Goal: Transaction & Acquisition: Purchase product/service

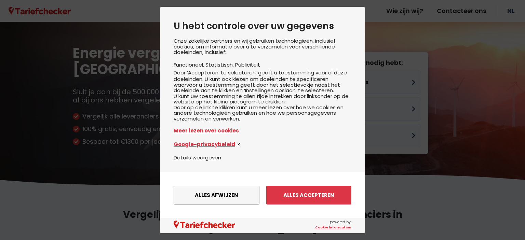
click at [199, 193] on button "Alles afwijzen" at bounding box center [216, 195] width 86 height 19
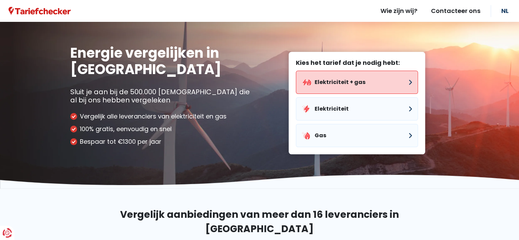
click at [340, 84] on button "Elektriciteit + gas" at bounding box center [357, 82] width 122 height 23
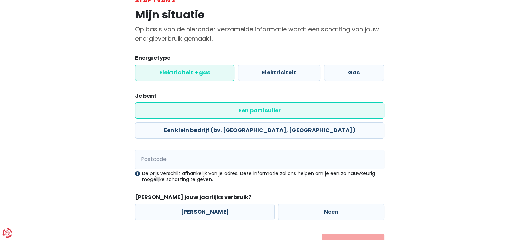
scroll to position [61, 0]
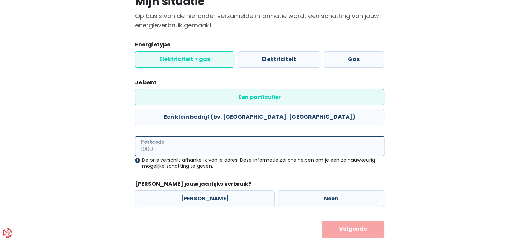
click at [198, 136] on input "Postcode" at bounding box center [259, 146] width 249 height 20
click at [190, 136] on input "2500" at bounding box center [259, 146] width 249 height 20
type input "2500"
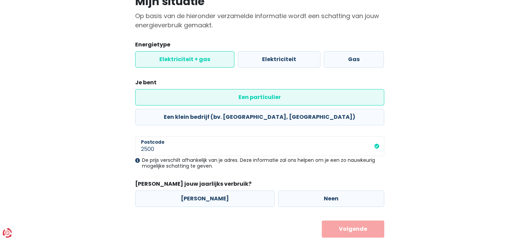
click at [185, 156] on form "Energietype Elektriciteit + gas Elektriciteit Gas Je bent Een particulier Een k…" at bounding box center [259, 139] width 249 height 197
drag, startPoint x: 321, startPoint y: 190, endPoint x: 320, endPoint y: 194, distance: 4.3
click at [321, 190] on form "Energietype Elektriciteit + gas Elektriciteit Gas Je bent Een particulier Een k…" at bounding box center [259, 139] width 249 height 197
click at [321, 191] on label "Neen" at bounding box center [331, 199] width 106 height 16
click at [321, 191] on input "Neen" at bounding box center [331, 199] width 106 height 16
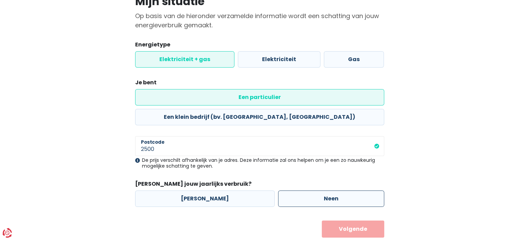
radio input "true"
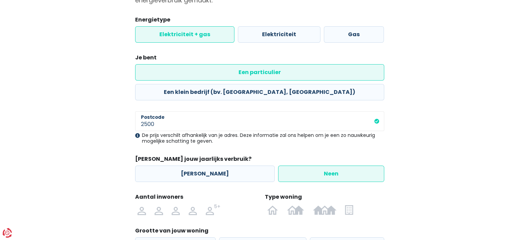
scroll to position [130, 0]
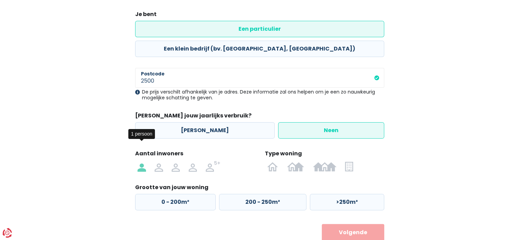
click at [141, 161] on img at bounding box center [142, 166] width 8 height 11
click at [141, 161] on input "radio" at bounding box center [142, 166] width 17 height 11
radio input "true"
click at [273, 161] on img at bounding box center [272, 166] width 11 height 11
click at [273, 161] on input "radio" at bounding box center [273, 166] width 20 height 11
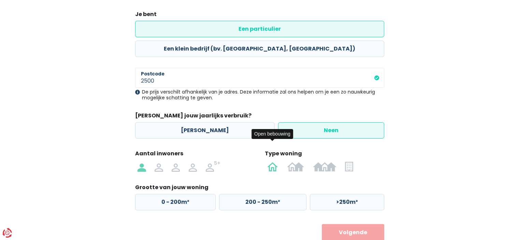
radio input "true"
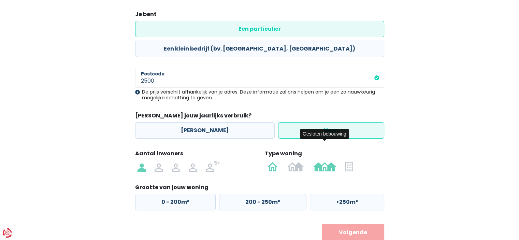
click at [323, 161] on img at bounding box center [325, 166] width 24 height 11
click at [323, 161] on input "radio" at bounding box center [325, 166] width 32 height 11
radio input "true"
radio input "false"
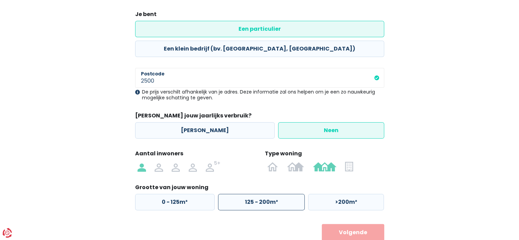
click at [261, 194] on label "125 - 200m²" at bounding box center [261, 202] width 87 height 16
click at [261, 194] on input "125 - 200m²" at bounding box center [261, 202] width 87 height 16
radio input "true"
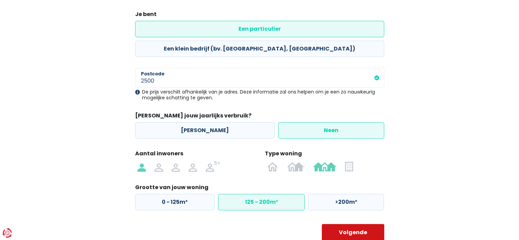
click at [355, 224] on button "Volgende" at bounding box center [353, 232] width 62 height 17
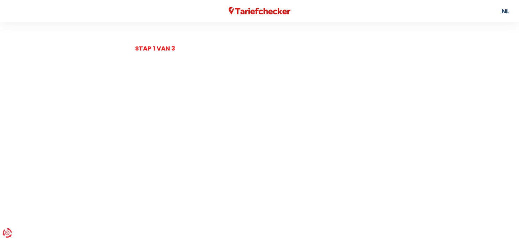
select select
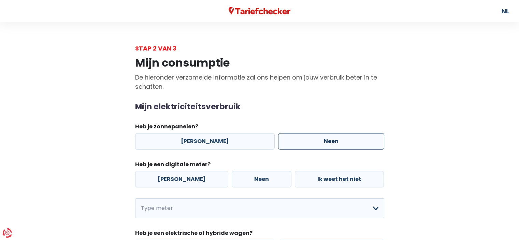
click at [329, 143] on label "Neen" at bounding box center [331, 141] width 106 height 16
click at [329, 143] on input "Neen" at bounding box center [331, 141] width 106 height 16
radio input "true"
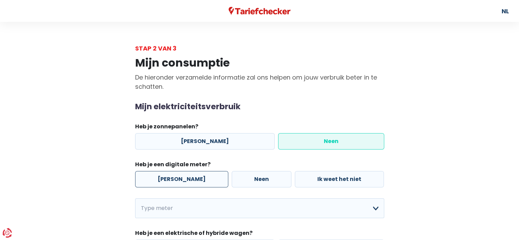
click at [180, 183] on label "[PERSON_NAME]" at bounding box center [181, 179] width 93 height 16
click at [180, 183] on input "[PERSON_NAME]" at bounding box center [181, 179] width 93 height 16
radio input "true"
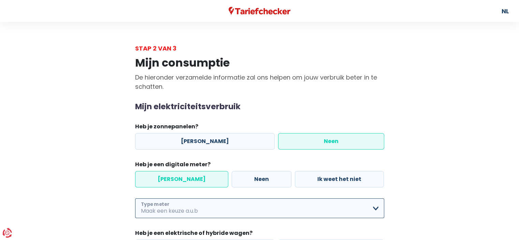
click at [203, 211] on select "Enkelvoudig Tweevoudig Enkelvoudig + uitsluitend nachttarief Tweevoudig + uitsl…" at bounding box center [259, 208] width 249 height 20
select select "day_night_bi_hourly"
click at [135, 198] on select "Enkelvoudig Tweevoudig Enkelvoudig + uitsluitend nachttarief Tweevoudig + uitsl…" at bounding box center [259, 208] width 249 height 20
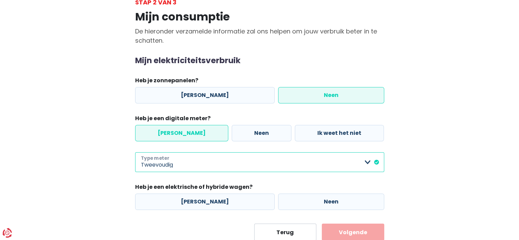
scroll to position [68, 0]
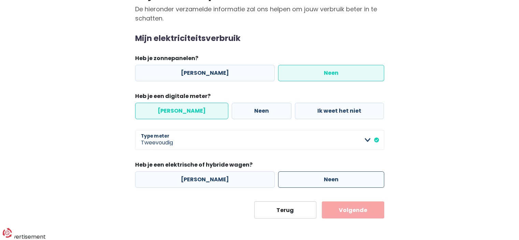
click at [312, 179] on label "Neen" at bounding box center [331, 179] width 106 height 16
click at [312, 179] on input "Neen" at bounding box center [331, 179] width 106 height 16
radio input "true"
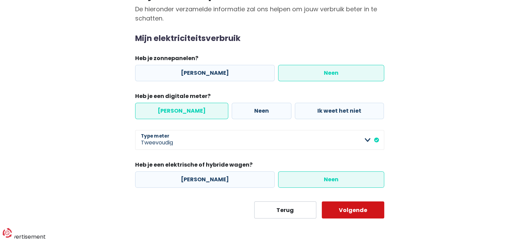
click at [354, 210] on button "Volgende" at bounding box center [353, 209] width 62 height 17
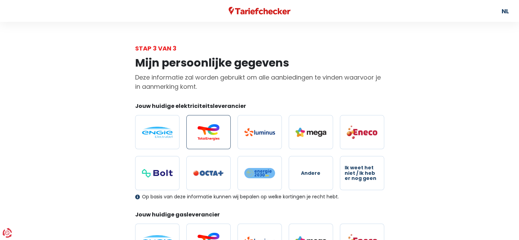
click at [216, 140] on img at bounding box center [208, 132] width 31 height 16
click at [216, 140] on input "radio" at bounding box center [208, 132] width 44 height 34
radio input "true"
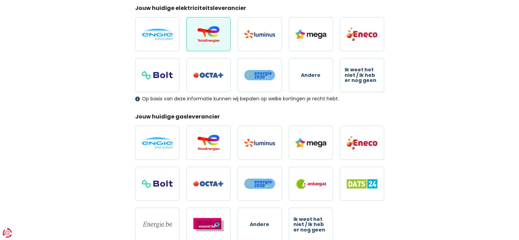
scroll to position [102, 0]
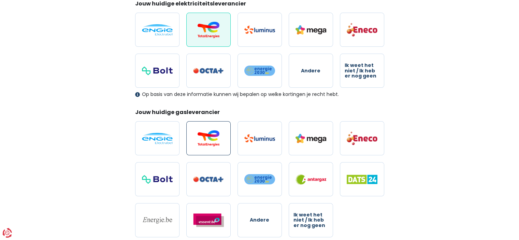
click at [202, 139] on img at bounding box center [208, 138] width 31 height 16
click at [202, 139] on input "radio" at bounding box center [208, 138] width 44 height 34
radio input "true"
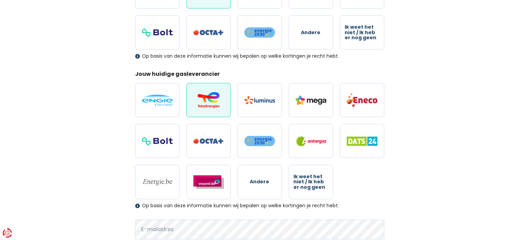
scroll to position [205, 0]
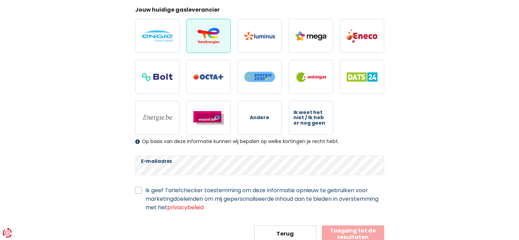
click at [142, 190] on div "Ik geef Tariefchecker toestemming om deze informatie opnieuw te gebruiken voor …" at bounding box center [259, 199] width 249 height 26
click at [145, 190] on label "Ik geef Tariefchecker toestemming om deze informatie opnieuw te gebruiken voor …" at bounding box center [264, 199] width 239 height 26
click at [140, 190] on input "Ik geef Tariefchecker toestemming om deze informatie opnieuw te gebruiken voor …" at bounding box center [138, 189] width 7 height 7
checkbox input "true"
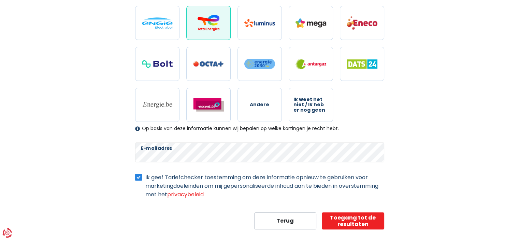
scroll to position [228, 0]
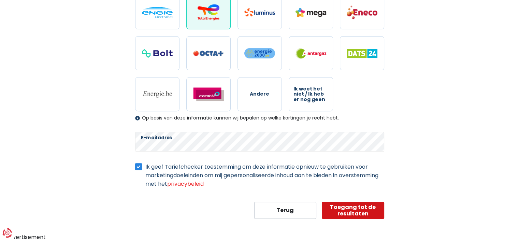
click at [371, 203] on button "Toegang tot de resultaten" at bounding box center [353, 210] width 62 height 17
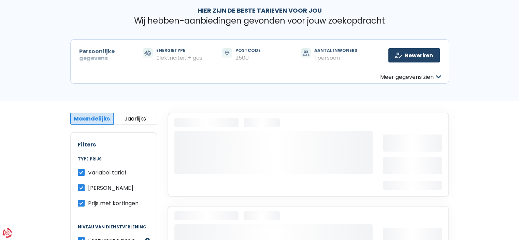
scroll to position [68, 0]
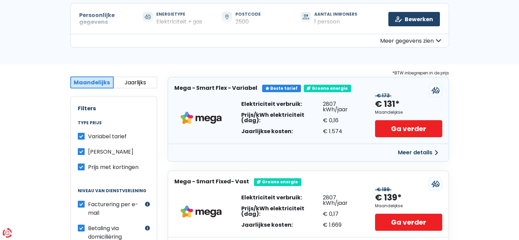
click at [88, 134] on label "Variabel tarief" at bounding box center [107, 136] width 39 height 9
click at [81, 134] on input "Variabel tarief" at bounding box center [81, 135] width 7 height 7
checkbox input "false"
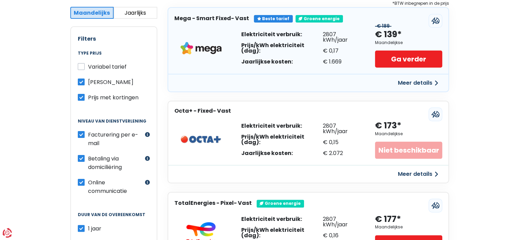
scroll to position [137, 0]
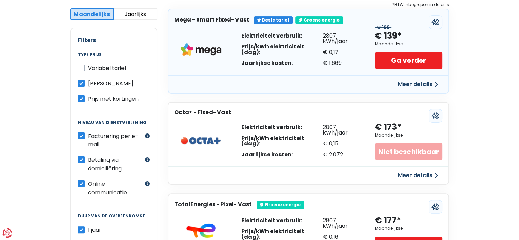
click at [88, 98] on label "Prijs met kortingen" at bounding box center [113, 99] width 51 height 9
click at [82, 98] on input "Prijs met kortingen" at bounding box center [81, 98] width 7 height 7
checkbox input "false"
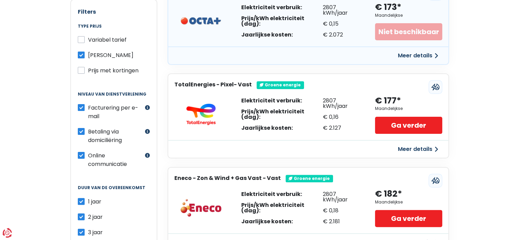
scroll to position [0, 0]
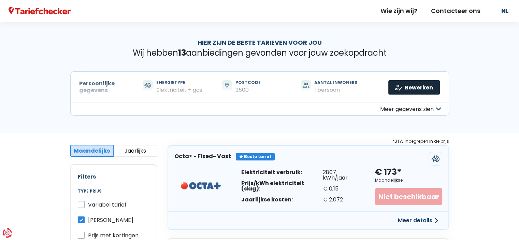
click at [423, 86] on link "Bewerken" at bounding box center [415, 87] width 52 height 14
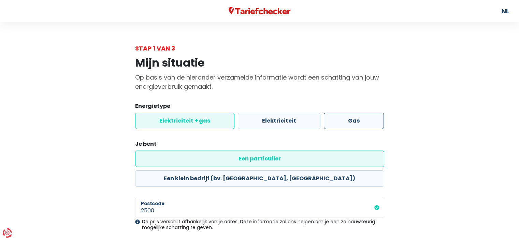
click at [349, 119] on label "Gas" at bounding box center [354, 121] width 60 height 16
click at [349, 119] on input "Gas" at bounding box center [354, 121] width 60 height 16
radio input "true"
radio input "false"
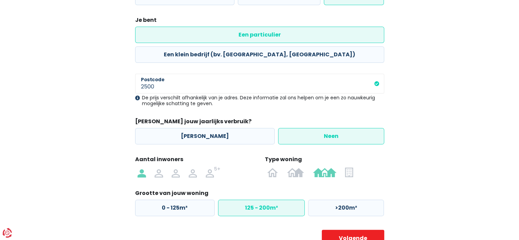
scroll to position [133, 0]
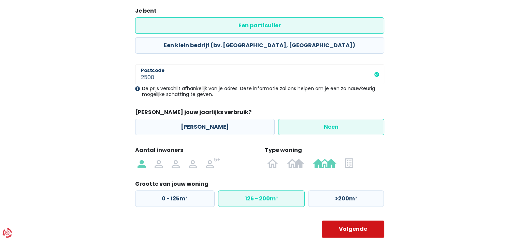
click at [353, 221] on button "Volgende" at bounding box center [353, 229] width 62 height 17
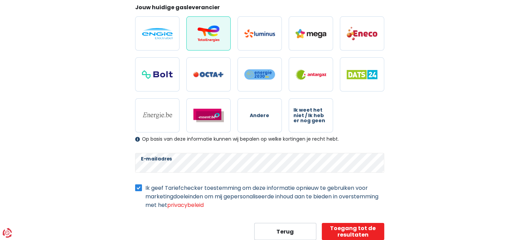
scroll to position [102, 0]
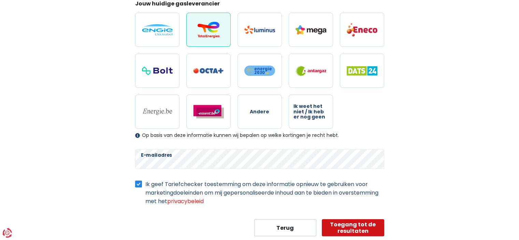
click at [354, 227] on button "Toegang tot de resultaten" at bounding box center [353, 227] width 62 height 17
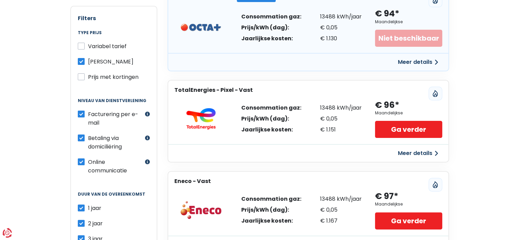
scroll to position [102, 0]
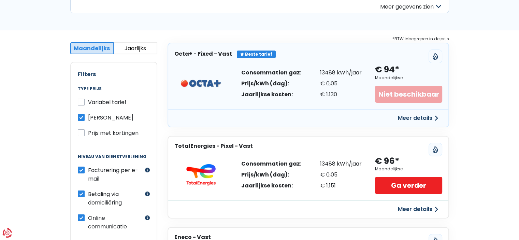
click at [76, 131] on div "Filters Type prijs Variabel tarief Vast tarief Prijs met kortingen Niveau van d…" at bounding box center [113, 195] width 87 height 267
click at [88, 133] on label "Prijs met kortingen" at bounding box center [113, 133] width 51 height 9
click at [82, 133] on input "Prijs met kortingen" at bounding box center [81, 132] width 7 height 7
checkbox input "true"
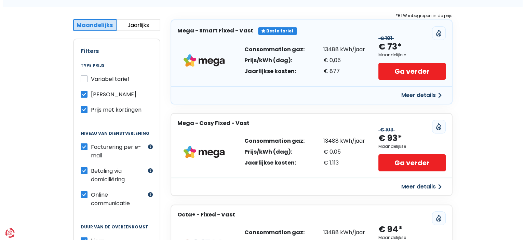
scroll to position [137, 0]
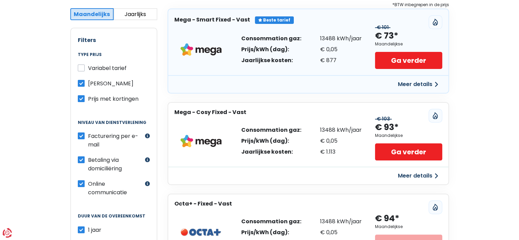
drag, startPoint x: 407, startPoint y: 86, endPoint x: 402, endPoint y: 84, distance: 5.3
click at [402, 84] on button "Meer details" at bounding box center [418, 84] width 48 height 12
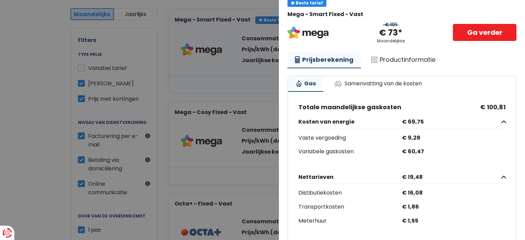
scroll to position [0, 0]
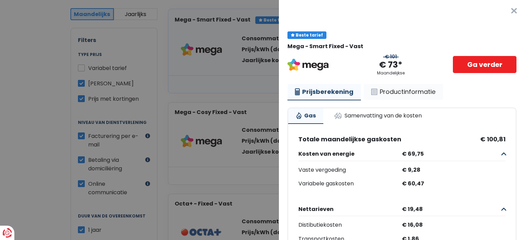
click at [407, 91] on link "Productinformatie" at bounding box center [402, 92] width 79 height 16
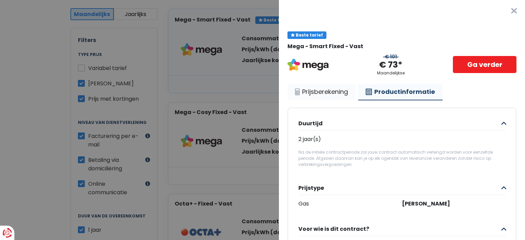
click at [321, 97] on link "Prijsberekening" at bounding box center [321, 92] width 68 height 16
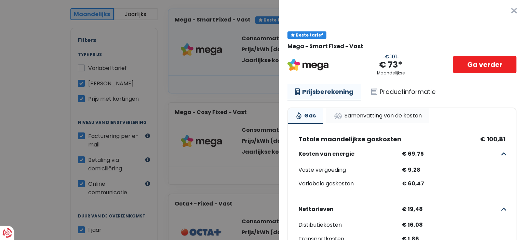
click at [394, 113] on link "Samenvatting van de kosten" at bounding box center [377, 115] width 103 height 15
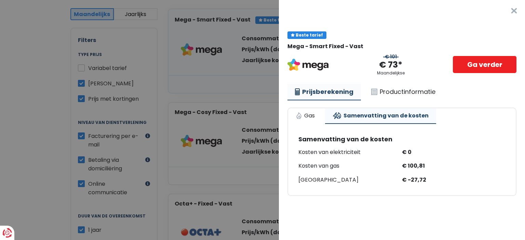
click at [322, 90] on link "Prijsberekening" at bounding box center [323, 92] width 73 height 16
click at [398, 93] on link "Productinformatie" at bounding box center [402, 92] width 79 height 16
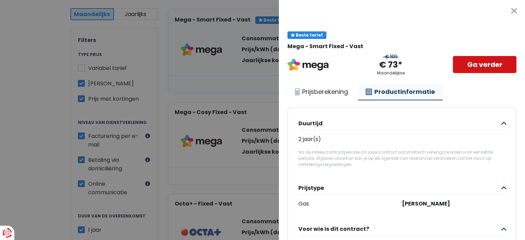
click at [468, 66] on link "Ga verder" at bounding box center [484, 64] width 64 height 17
click at [503, 11] on button "×" at bounding box center [514, 11] width 22 height 22
